Goal: Information Seeking & Learning: Learn about a topic

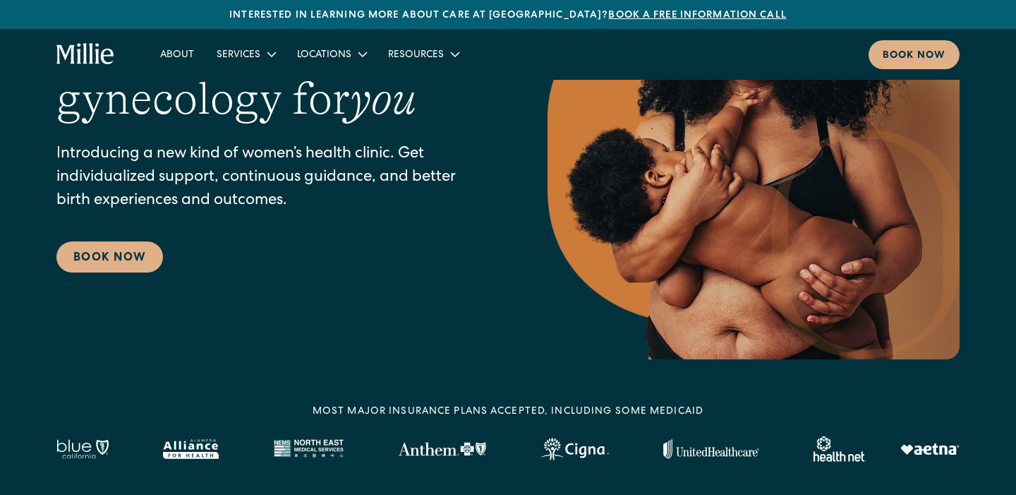
scroll to position [75, 0]
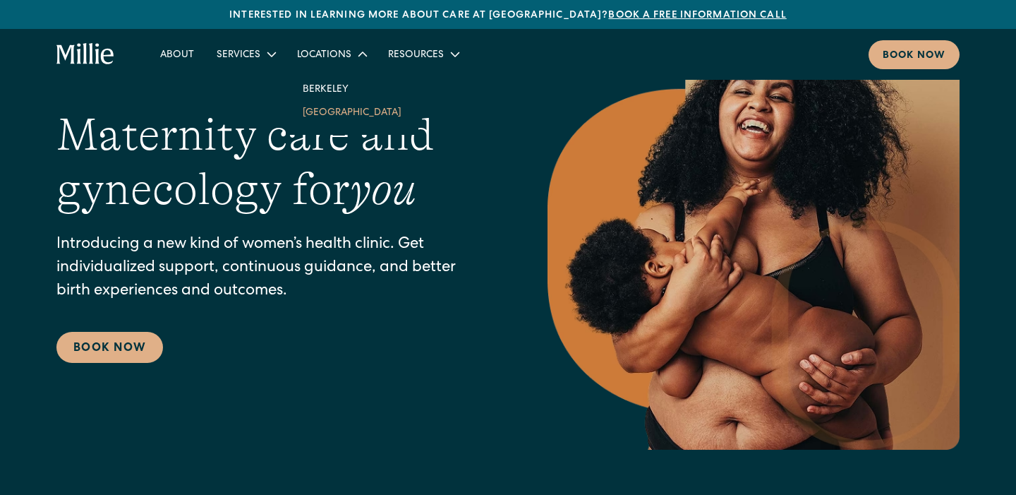
click at [324, 113] on link "[GEOGRAPHIC_DATA]" at bounding box center [351, 111] width 121 height 23
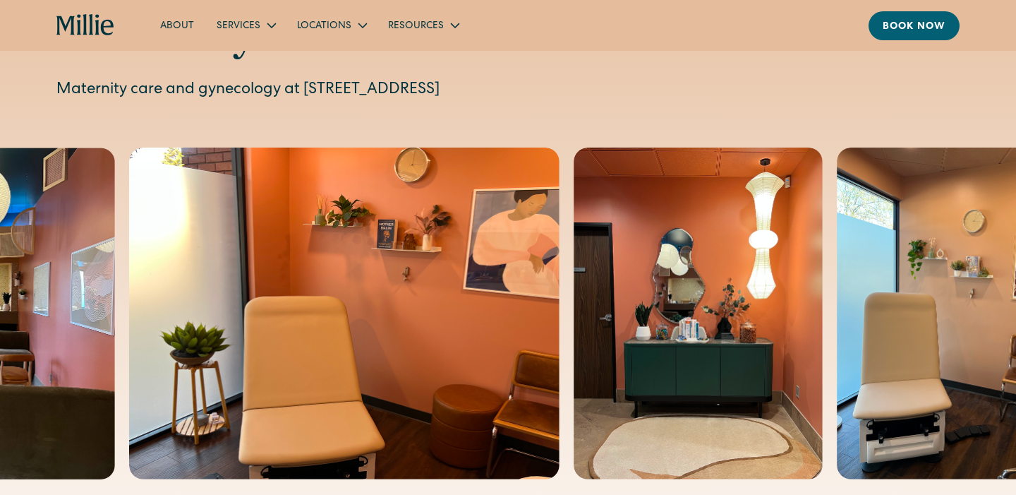
scroll to position [86, 0]
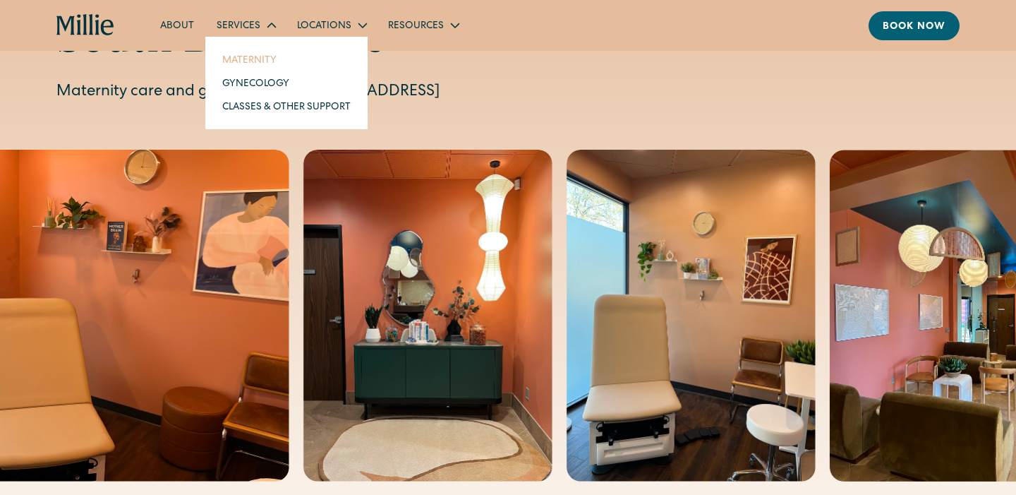
click at [257, 61] on link "Maternity" at bounding box center [286, 59] width 151 height 23
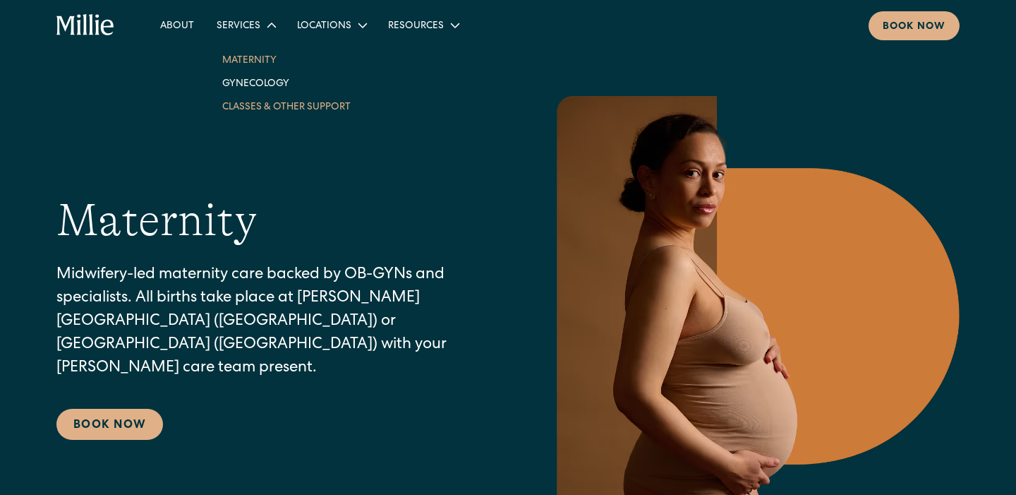
click at [247, 105] on link "Classes & Other Support" at bounding box center [286, 106] width 151 height 23
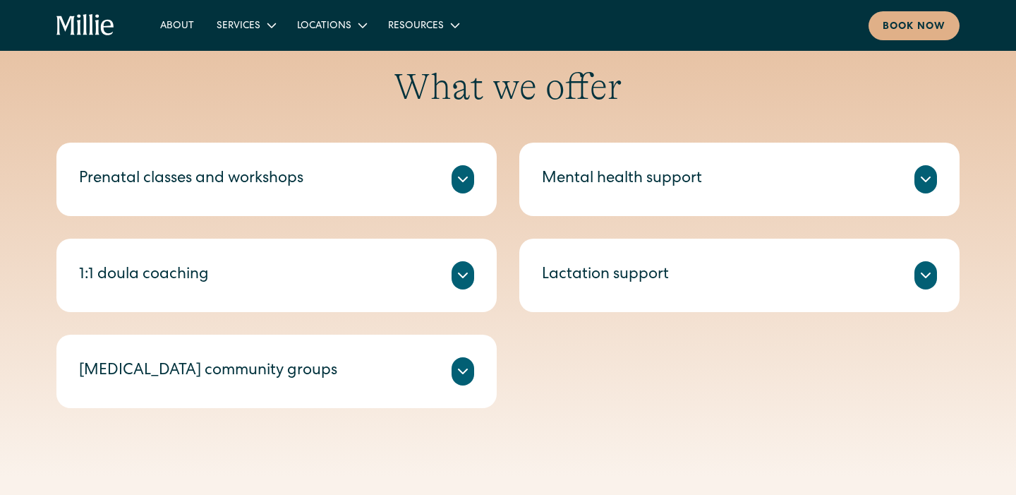
scroll to position [517, 0]
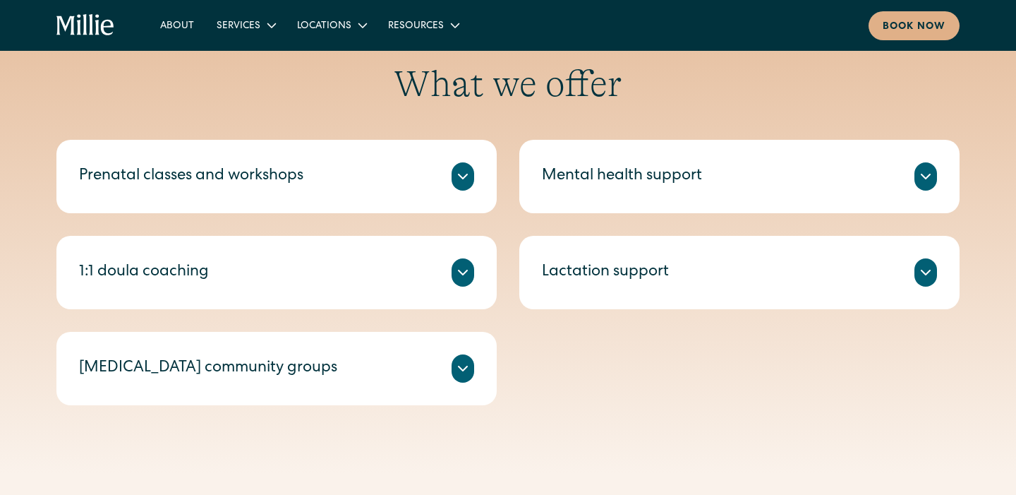
click at [933, 274] on icon at bounding box center [925, 272] width 17 height 17
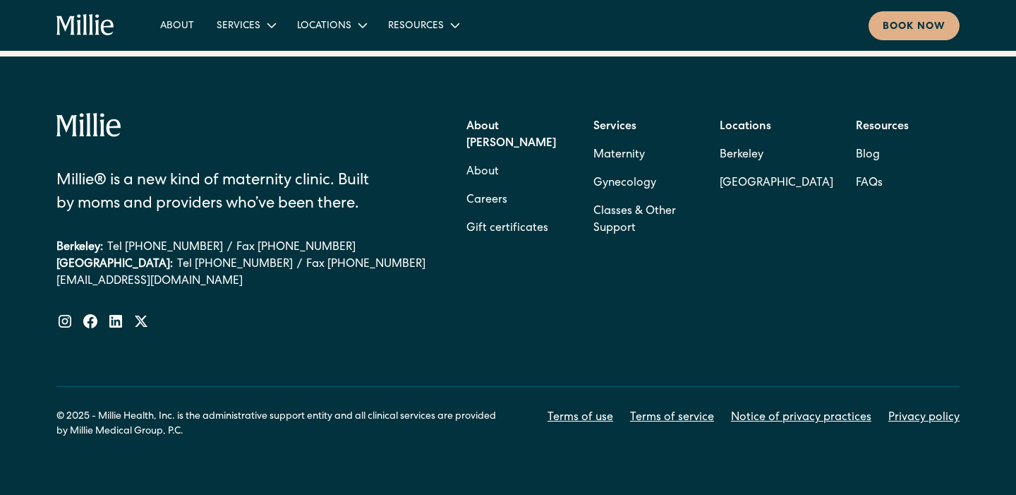
scroll to position [2472, 0]
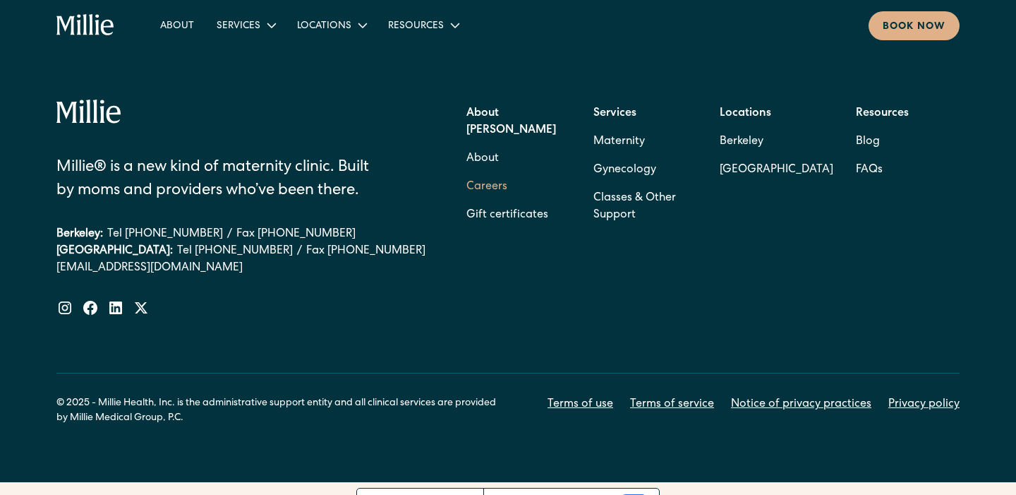
click at [487, 176] on link "Careers" at bounding box center [486, 187] width 41 height 28
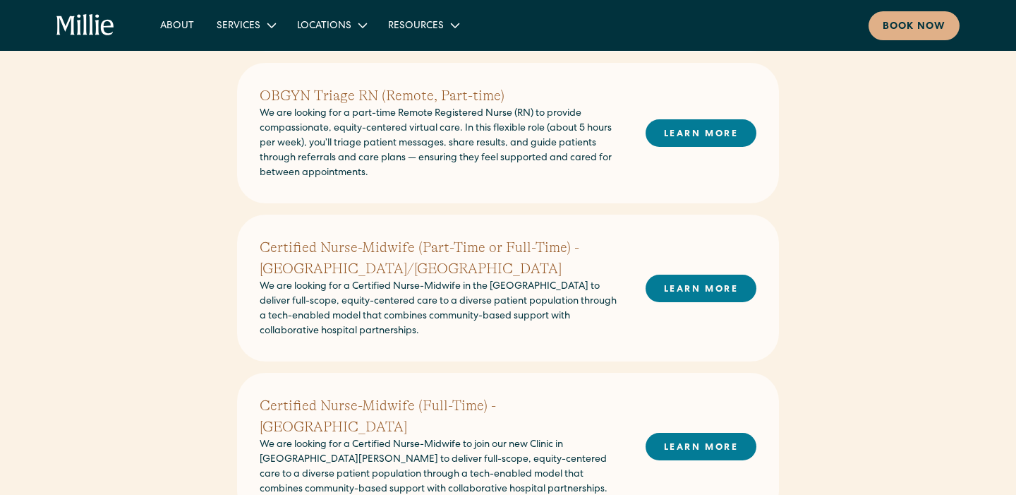
scroll to position [492, 0]
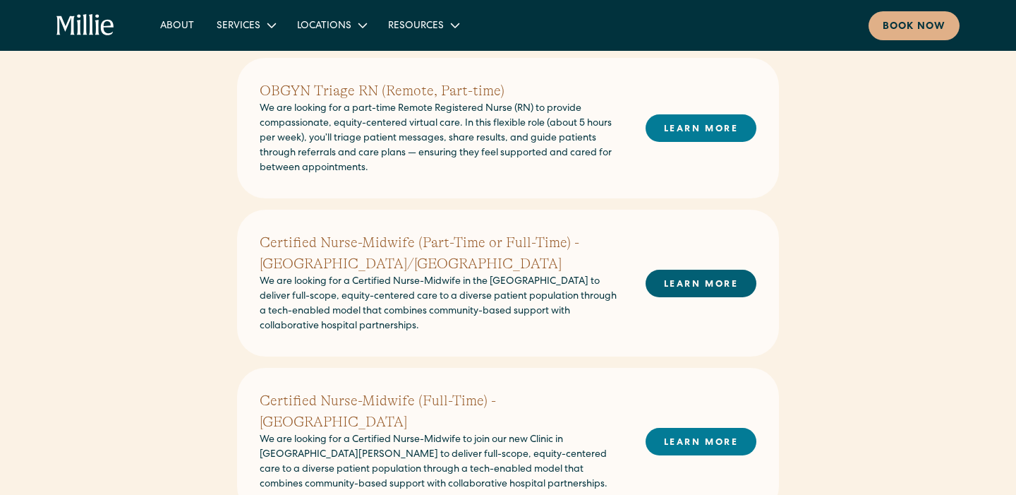
click at [691, 292] on link "LEARN MORE" at bounding box center [700, 283] width 111 height 28
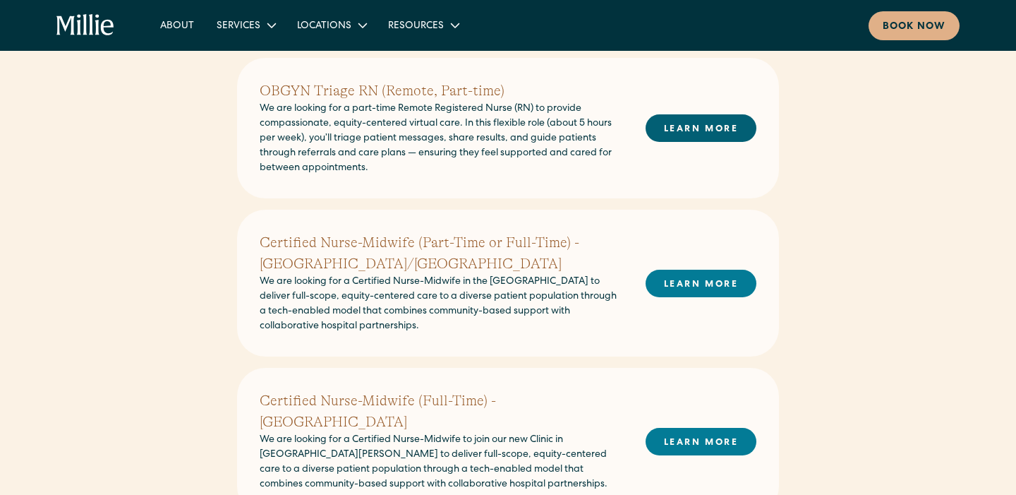
click at [717, 129] on link "LEARN MORE" at bounding box center [700, 128] width 111 height 28
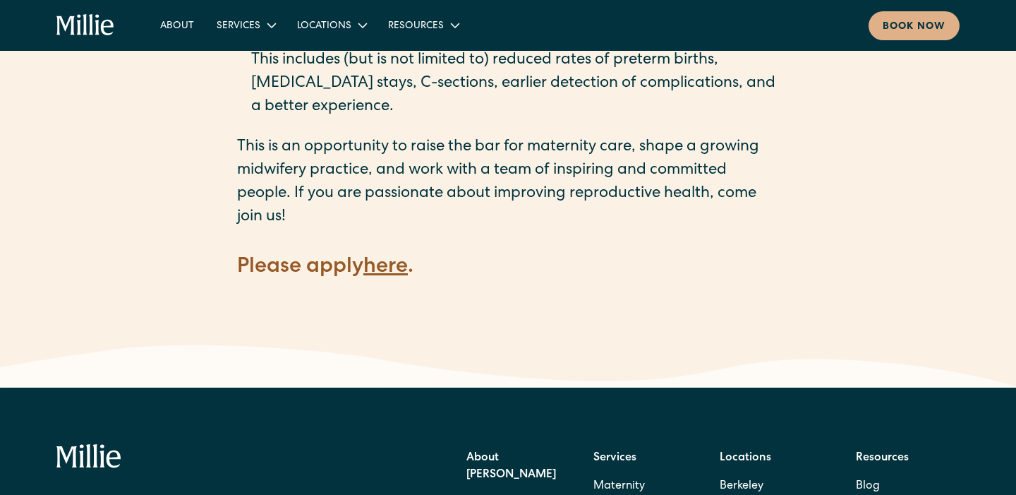
scroll to position [2024, 0]
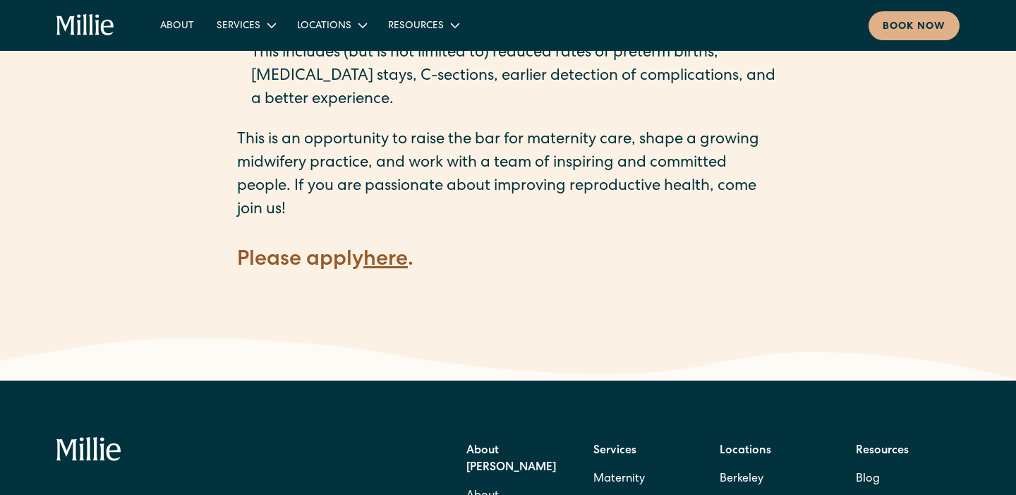
click at [394, 250] on strong "here" at bounding box center [385, 260] width 44 height 21
